Goal: Information Seeking & Learning: Learn about a topic

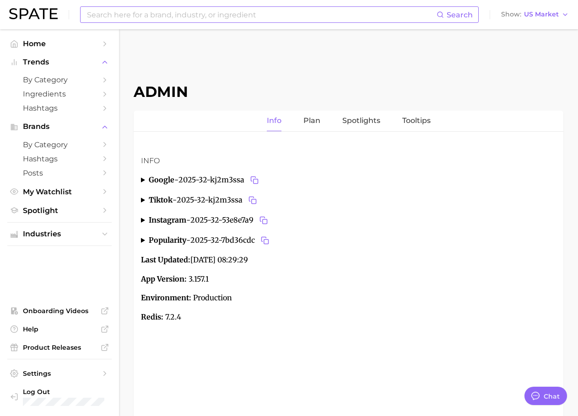
click at [211, 21] on input at bounding box center [261, 15] width 350 height 16
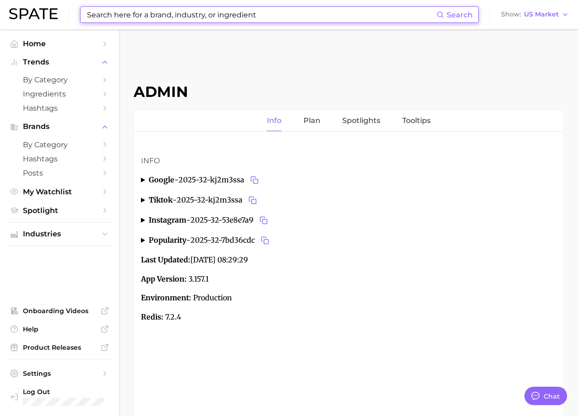
paste input "silibinin"
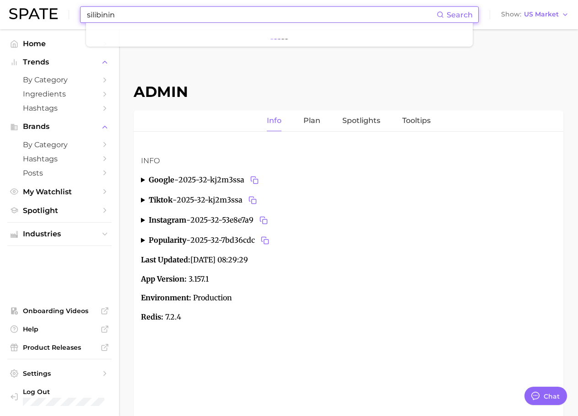
type input "silibinin"
click at [202, 16] on input "silibinin" at bounding box center [261, 15] width 350 height 16
